Goal: Obtain resource: Download file/media

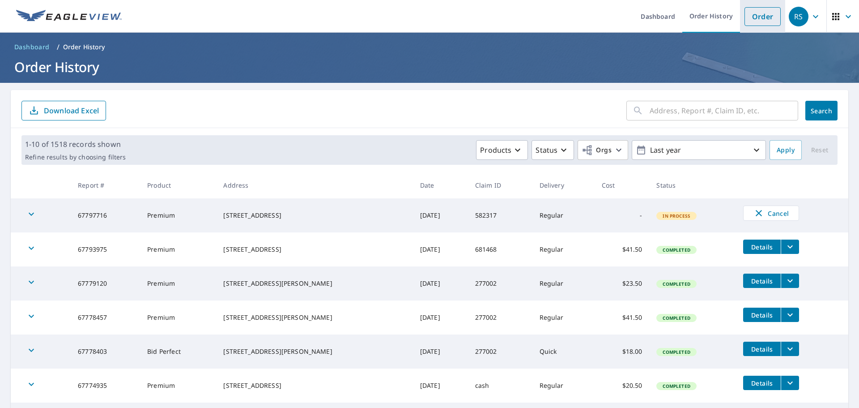
click at [752, 22] on link "Order" at bounding box center [763, 16] width 36 height 19
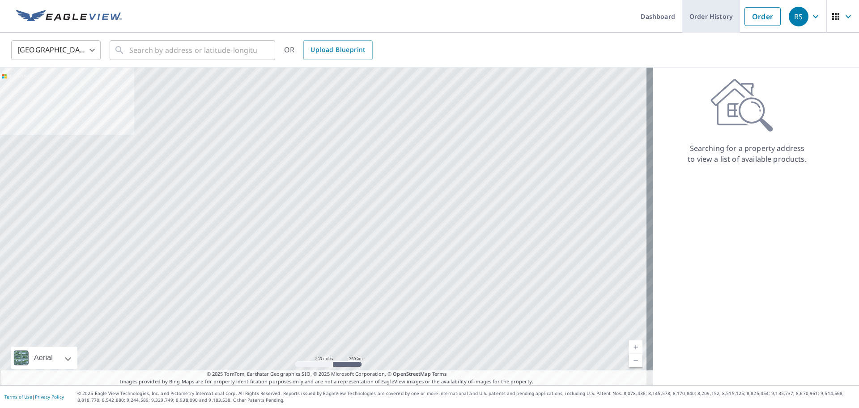
click at [707, 14] on link "Order History" at bounding box center [712, 16] width 58 height 33
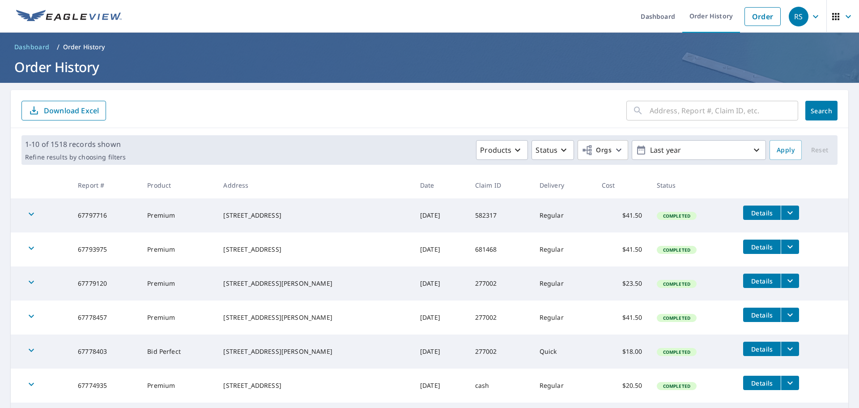
click at [760, 213] on span "Details" at bounding box center [762, 213] width 27 height 9
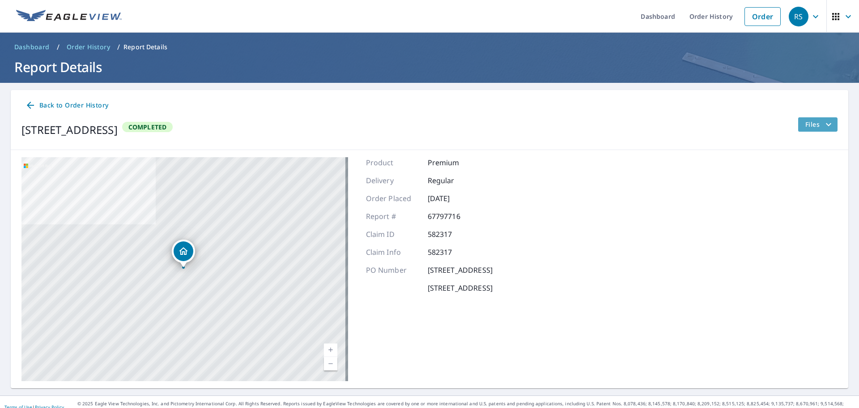
click at [806, 128] on span "Files" at bounding box center [820, 124] width 29 height 11
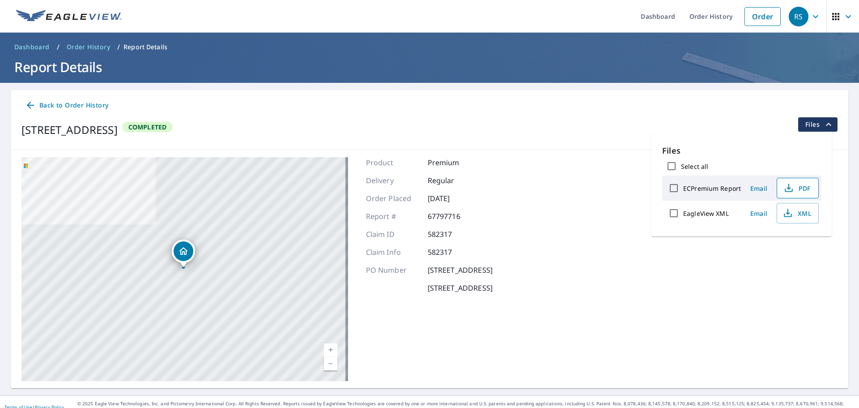
click at [797, 189] on span "PDF" at bounding box center [797, 188] width 29 height 11
